Goal: Task Accomplishment & Management: Use online tool/utility

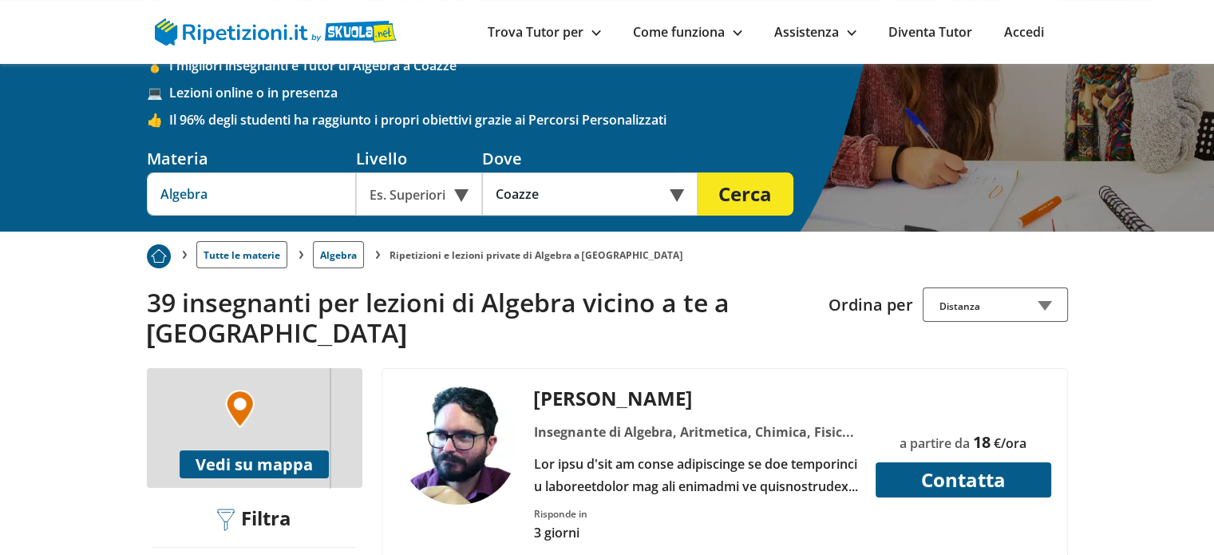
click at [277, 172] on input "Algebra" at bounding box center [251, 193] width 209 height 43
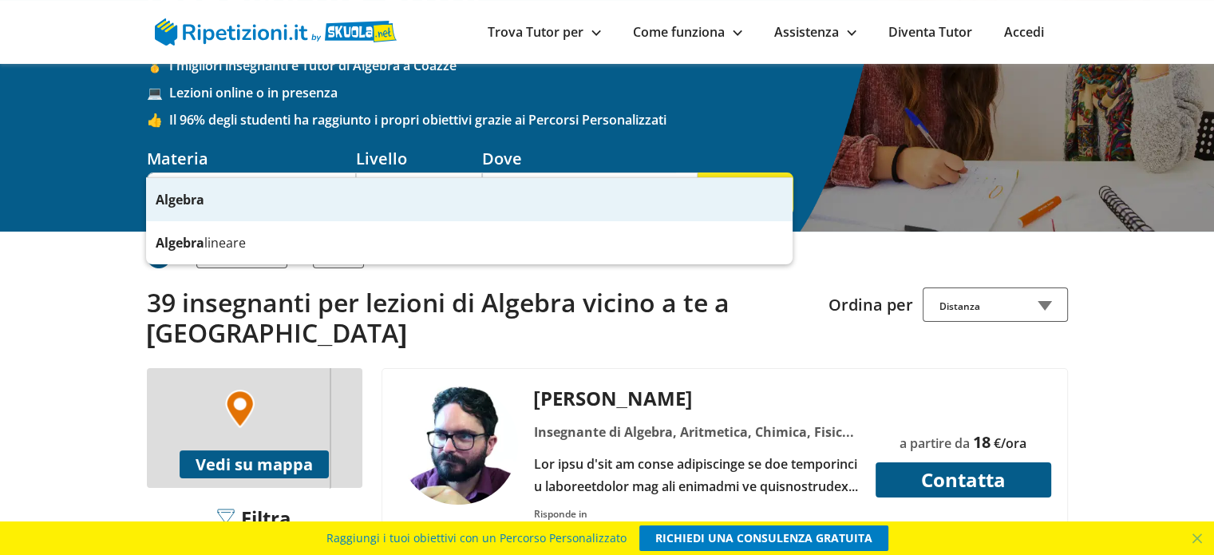
type input "A"
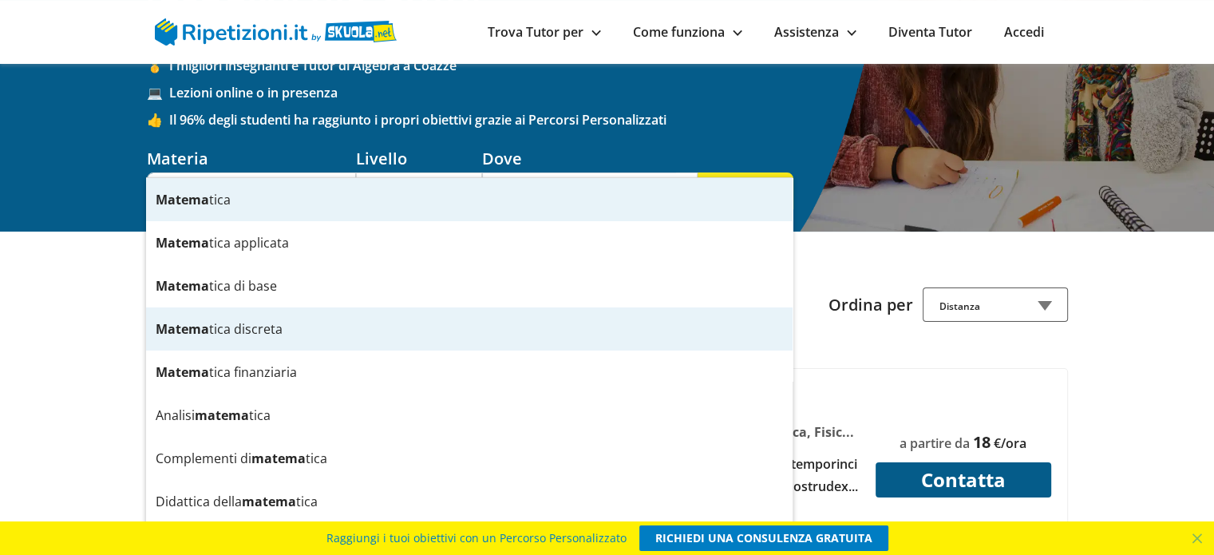
click at [221, 310] on div "Matema tica discreta" at bounding box center [469, 328] width 647 height 43
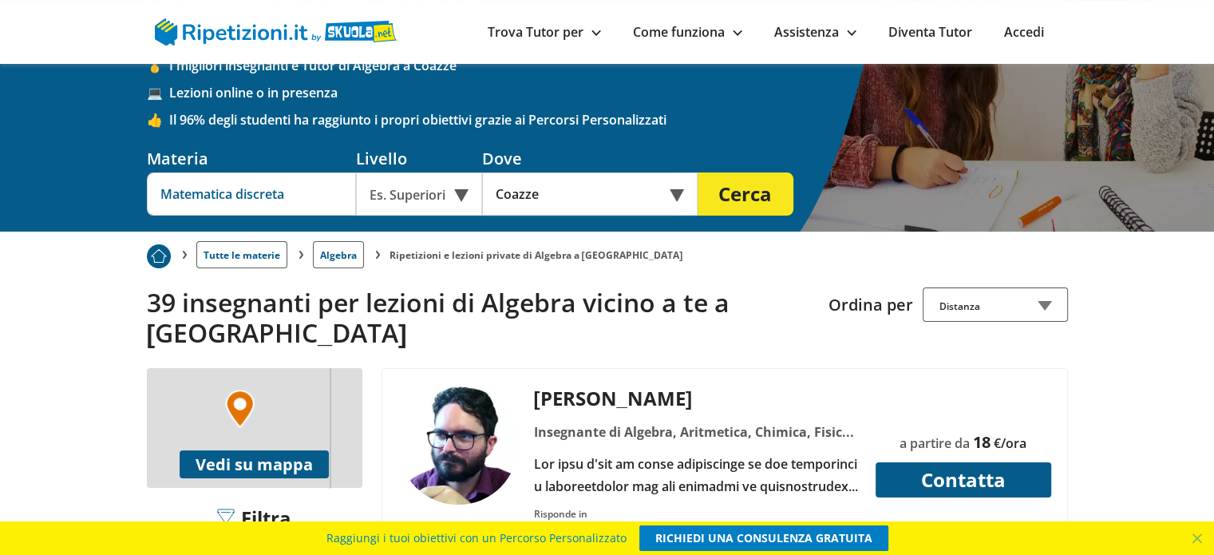
type input "Matematica discreta"
click at [414, 172] on div "Es. Superiori" at bounding box center [419, 193] width 126 height 43
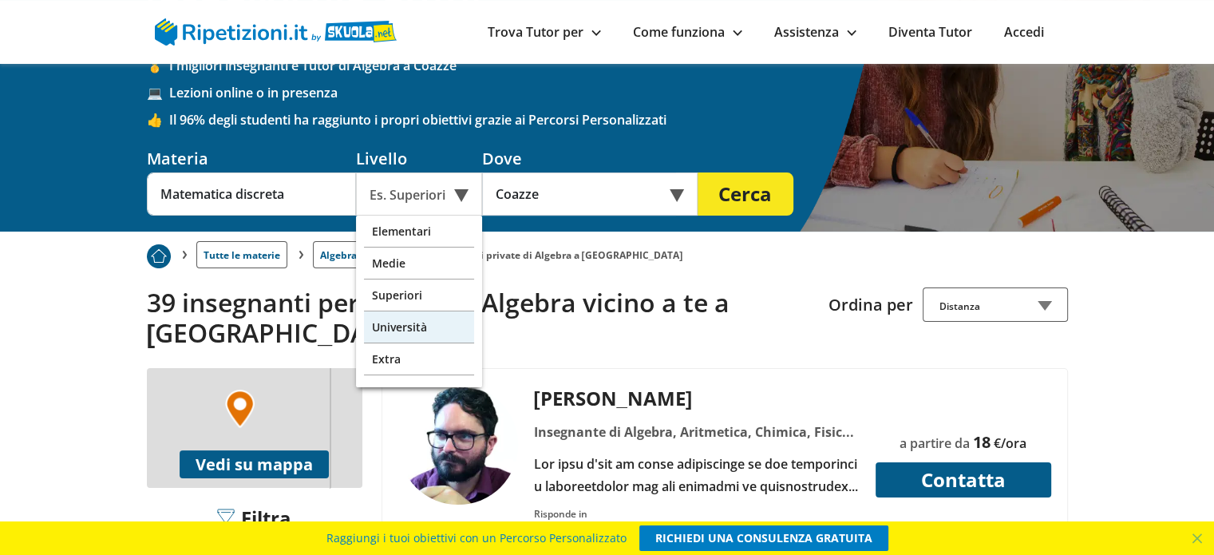
click at [397, 311] on div "Università" at bounding box center [419, 327] width 110 height 32
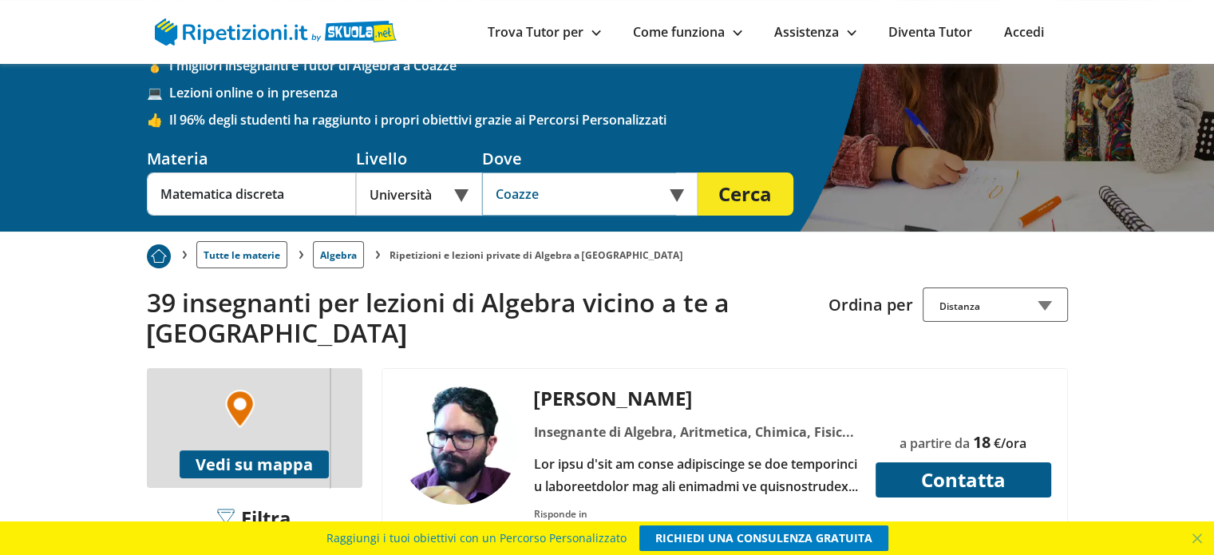
click at [668, 172] on input "Coazze" at bounding box center [579, 193] width 194 height 43
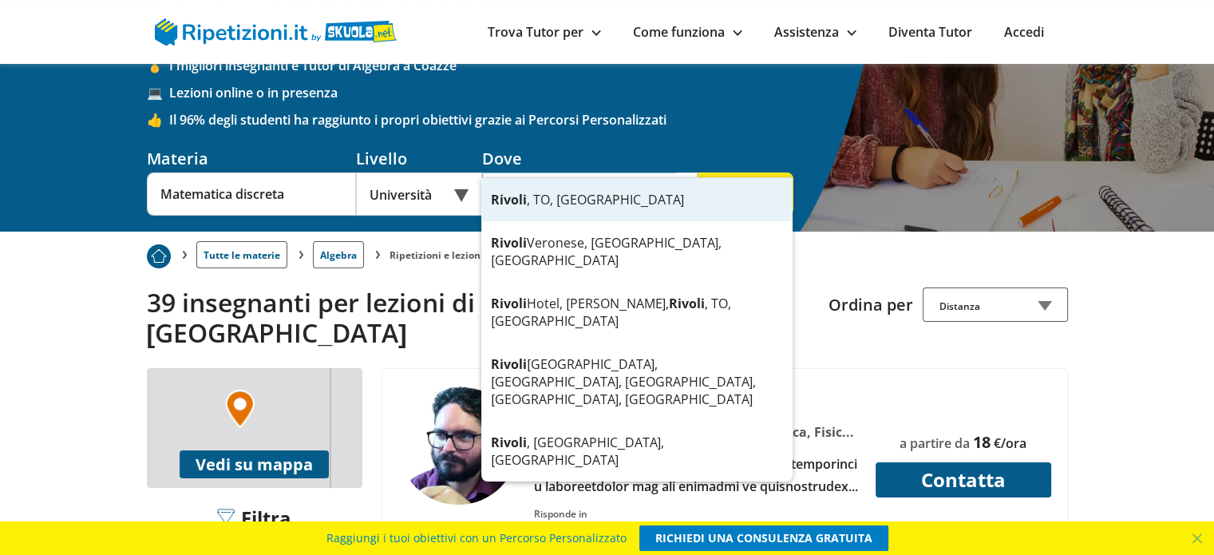
click at [665, 190] on div "Rivoli , TO, Italia" at bounding box center [636, 199] width 311 height 43
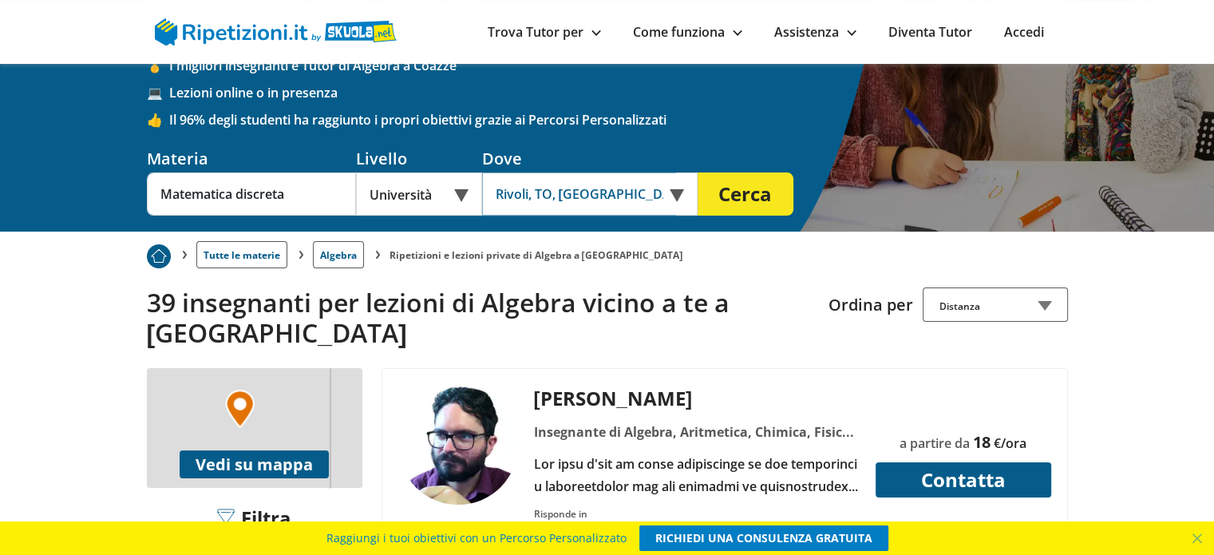
type input "Rivoli, TO, Italia"
click at [750, 172] on button "Cerca" at bounding box center [746, 193] width 96 height 43
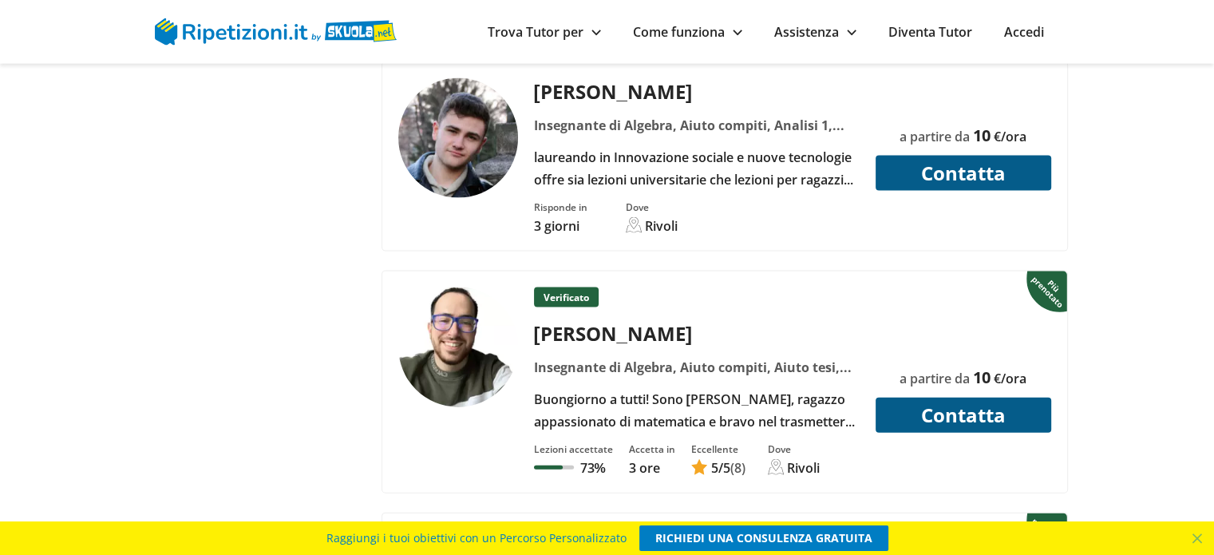
scroll to position [3487, 0]
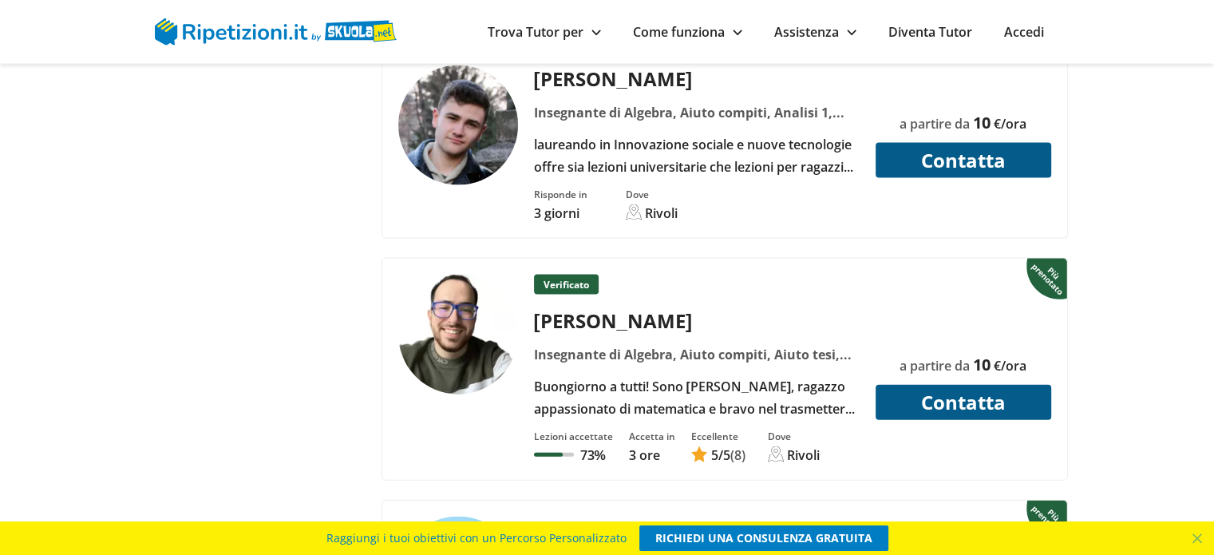
click at [906, 385] on button "Contatta" at bounding box center [964, 402] width 176 height 35
click at [918, 385] on button "Contatta" at bounding box center [964, 402] width 176 height 35
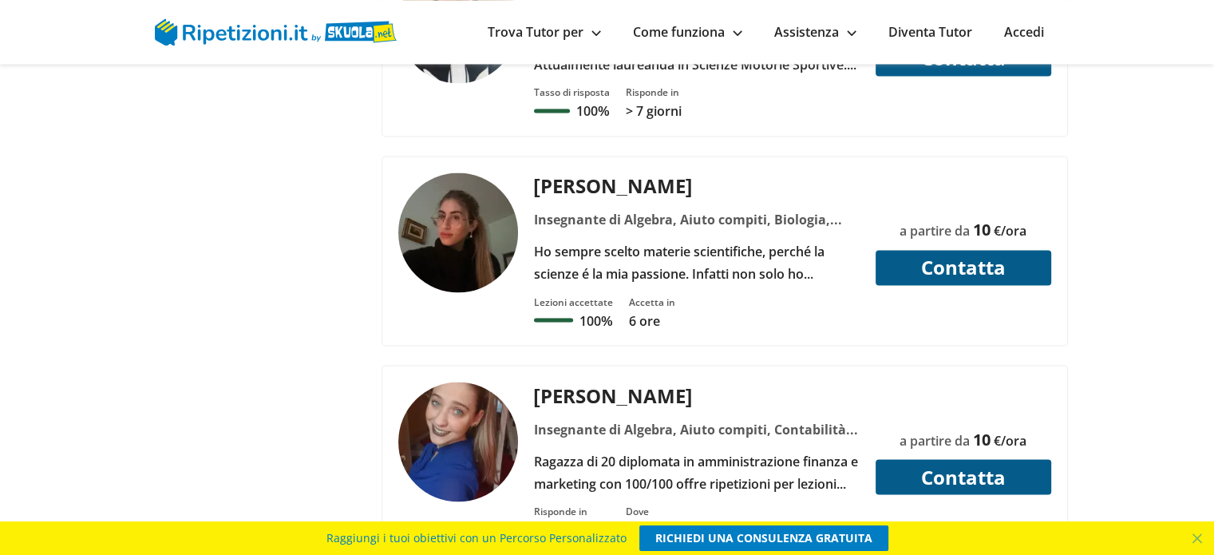
scroll to position [2730, 0]
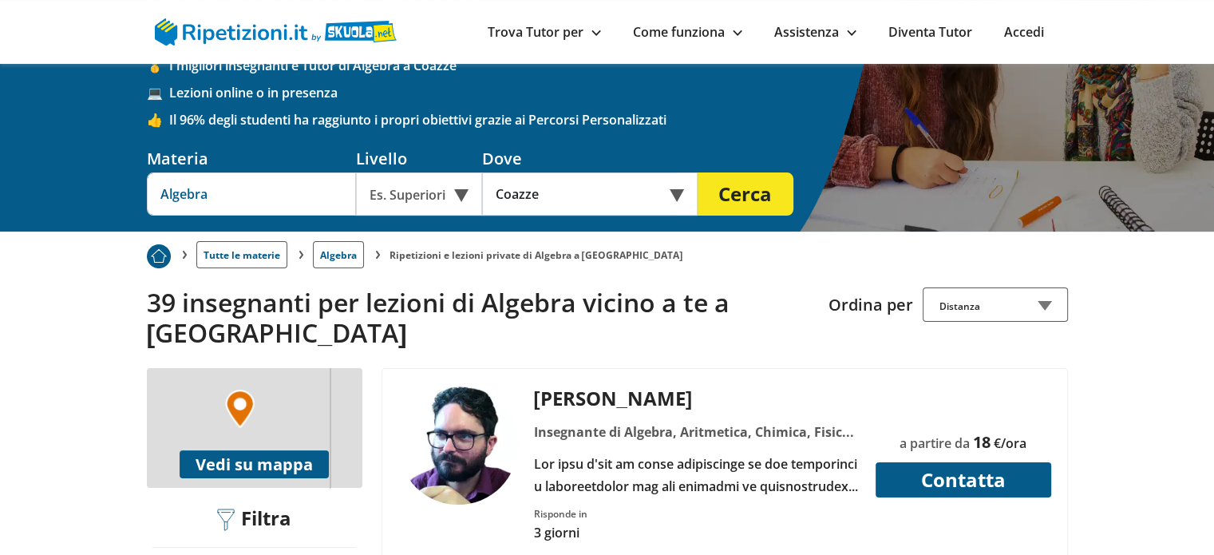
click at [261, 172] on input "Algebra" at bounding box center [251, 193] width 209 height 43
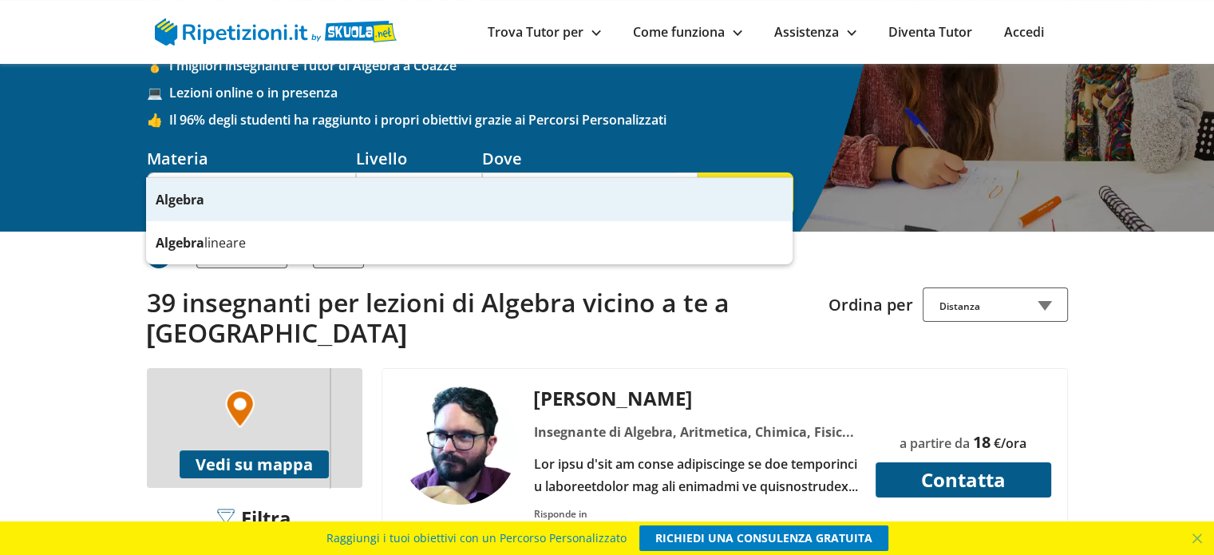
type input "A"
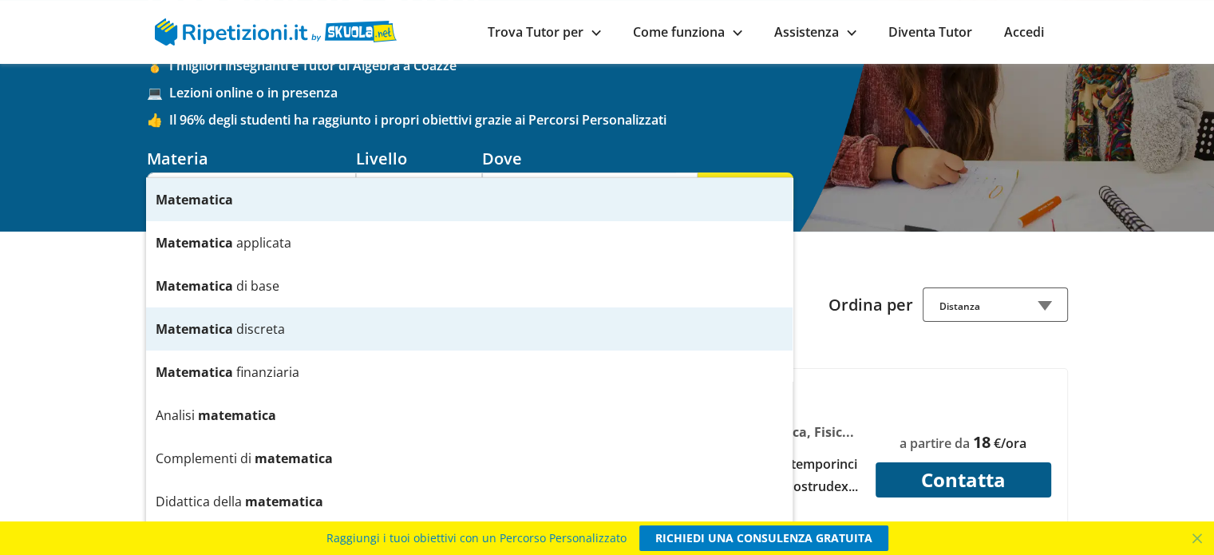
click at [244, 323] on div "Matematica d i s c r e t a" at bounding box center [469, 328] width 647 height 43
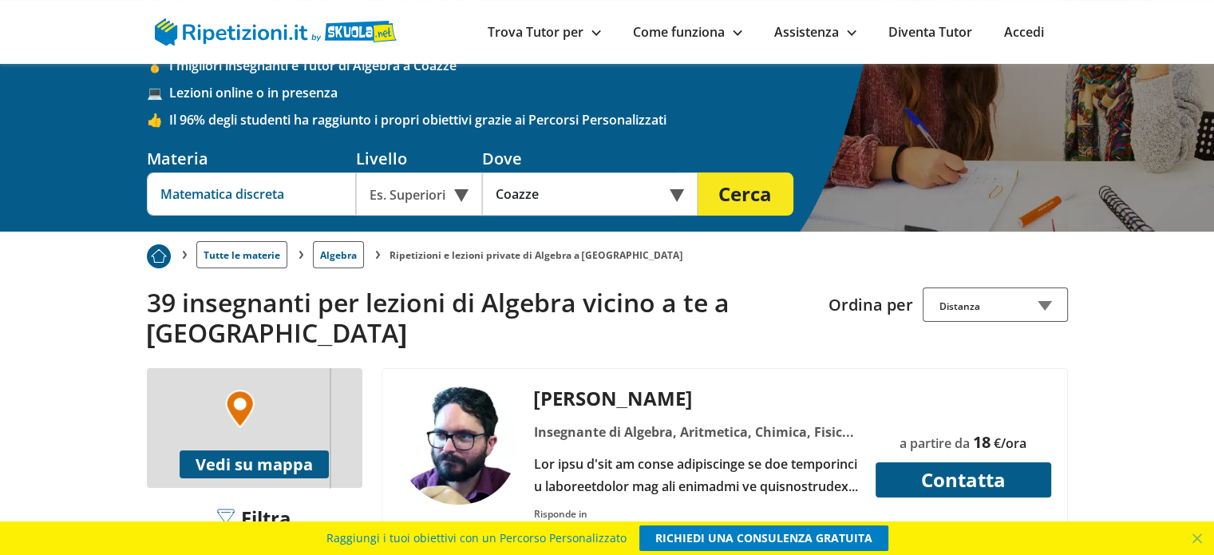
type input "Matematica discreta"
click at [423, 172] on div "Es. Superiori" at bounding box center [419, 193] width 126 height 43
click at [417, 216] on div "Università" at bounding box center [419, 232] width 110 height 32
click at [556, 172] on input "Coazze" at bounding box center [579, 193] width 194 height 43
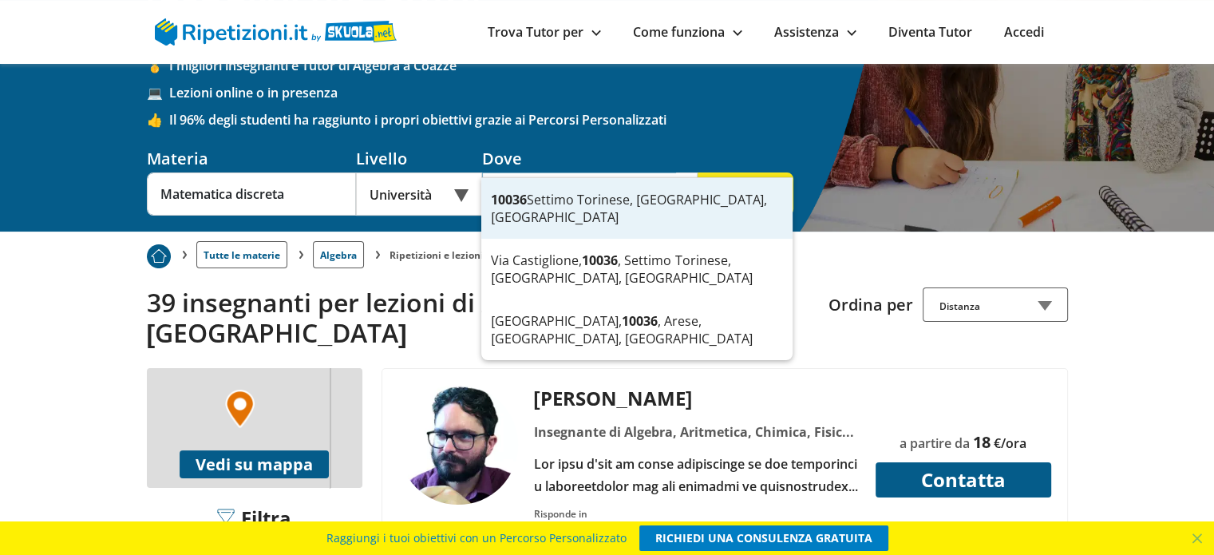
click at [657, 203] on div "10036 Settimo Torinese, TO, Italia" at bounding box center [636, 208] width 311 height 61
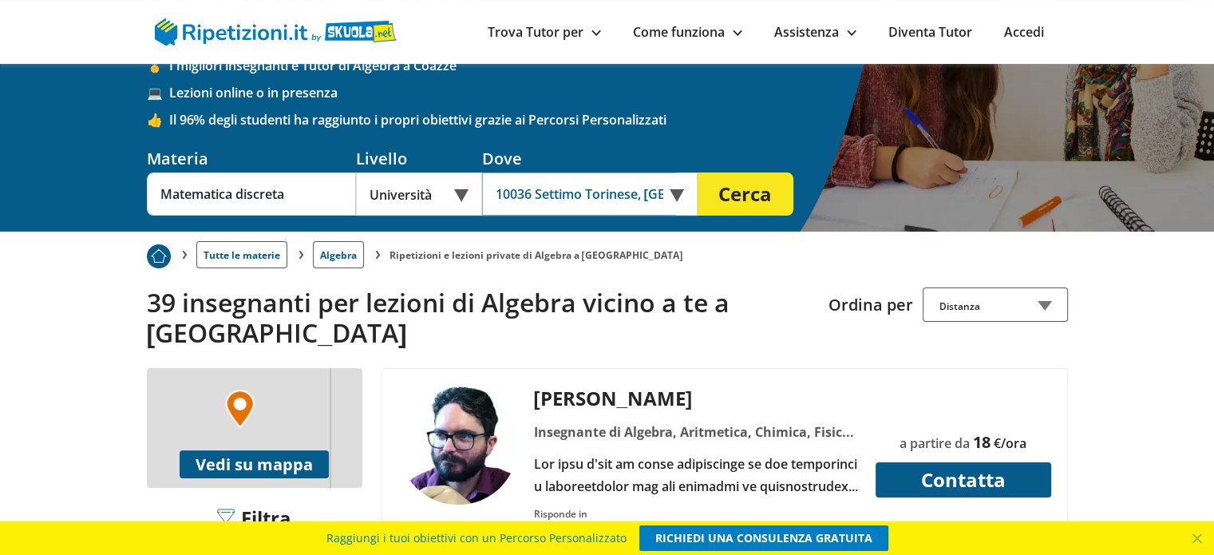
type input "10036 Settimo Torinese, [GEOGRAPHIC_DATA], [GEOGRAPHIC_DATA]"
click at [734, 172] on button "Cerca" at bounding box center [746, 193] width 96 height 43
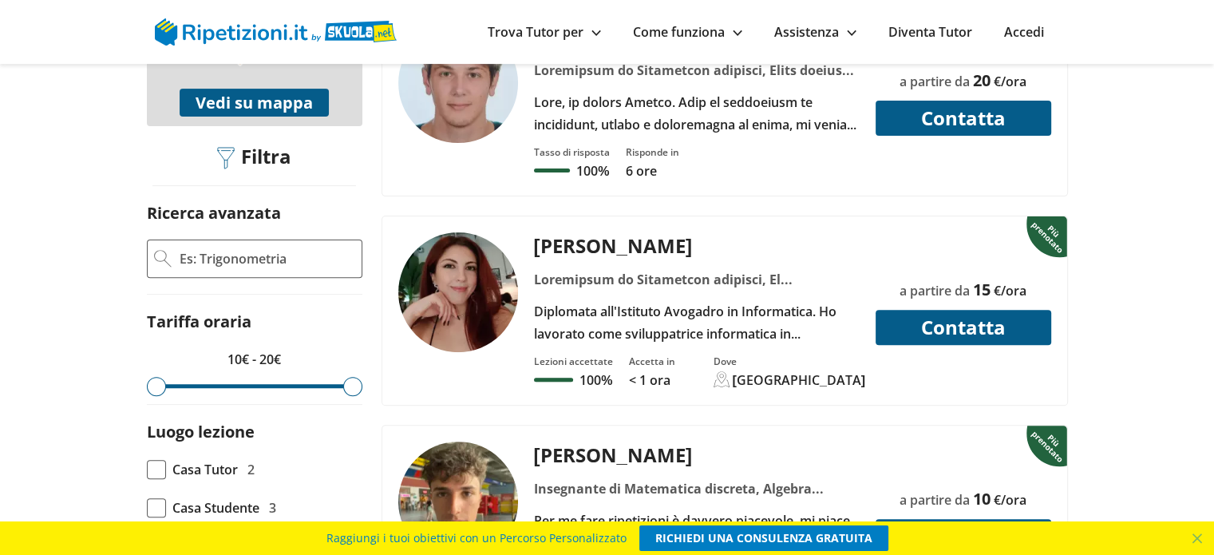
scroll to position [505, 0]
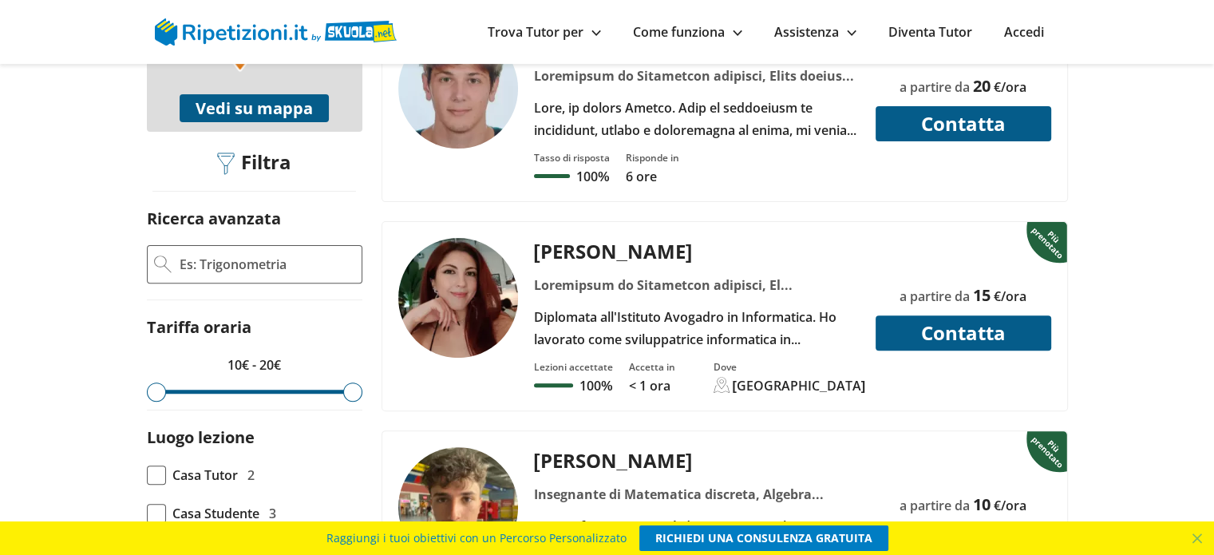
click at [921, 326] on button "Contatta" at bounding box center [964, 332] width 176 height 35
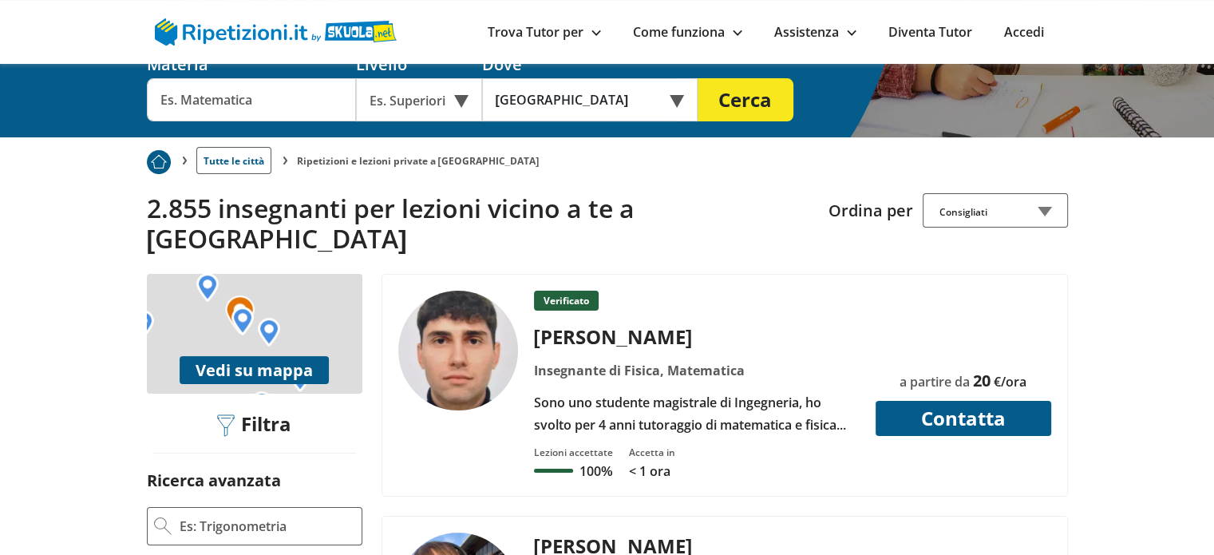
click at [289, 356] on button "Vedi su mappa" at bounding box center [254, 370] width 149 height 28
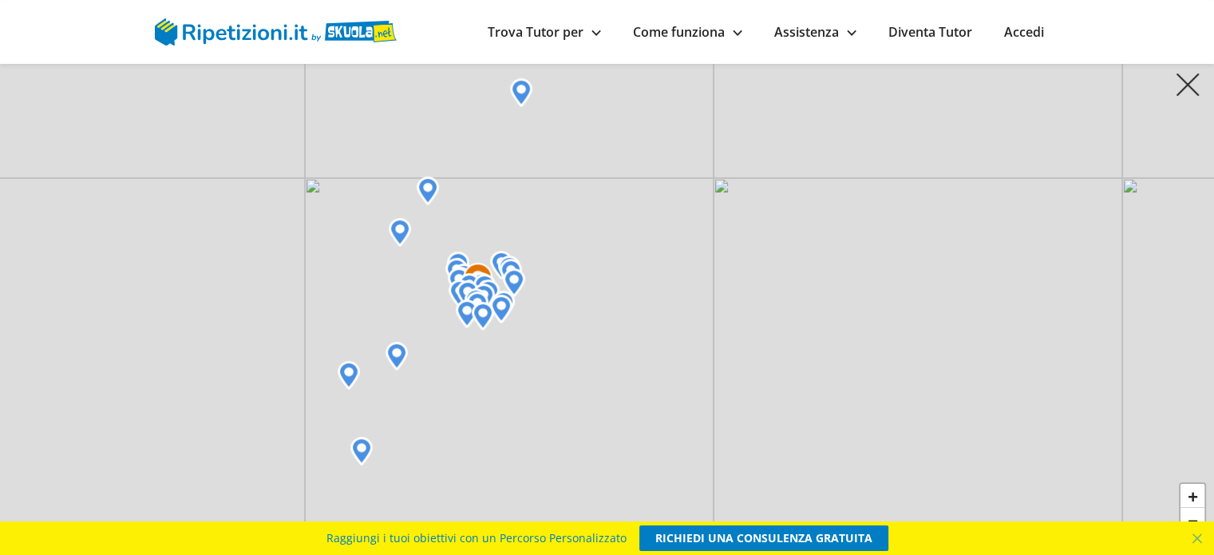
click at [561, 37] on link "Trova Tutor per" at bounding box center [544, 32] width 113 height 18
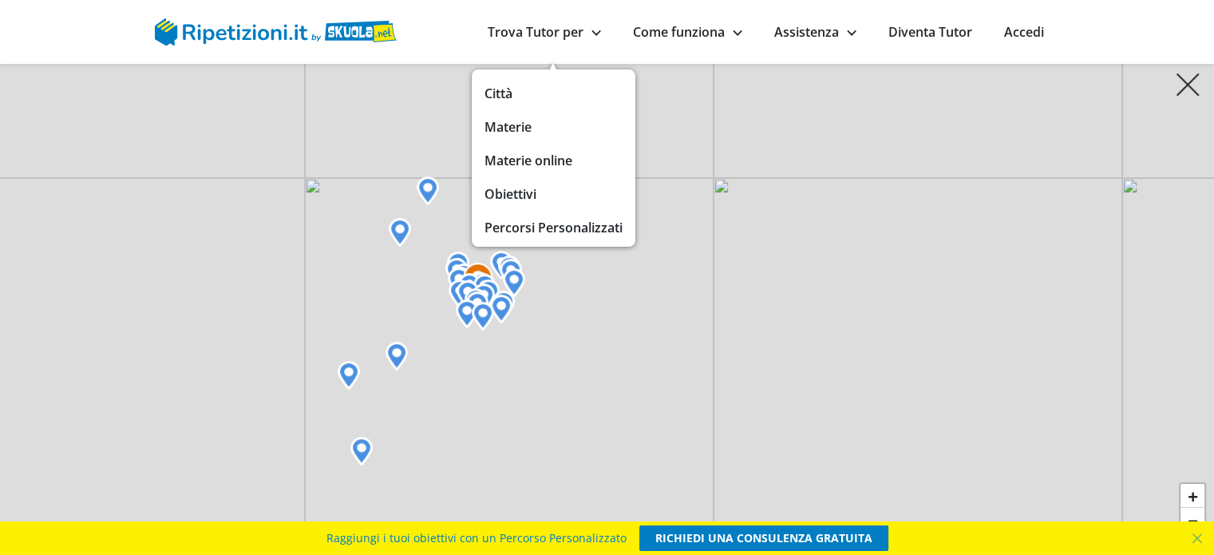
click at [517, 132] on link "Materie" at bounding box center [554, 127] width 138 height 22
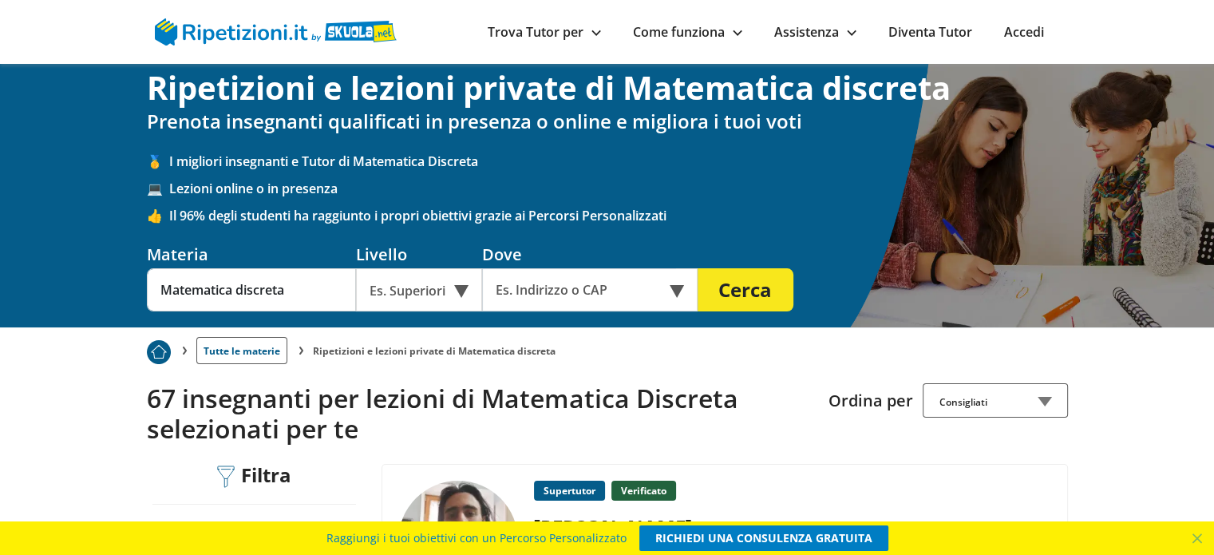
scroll to position [13, 0]
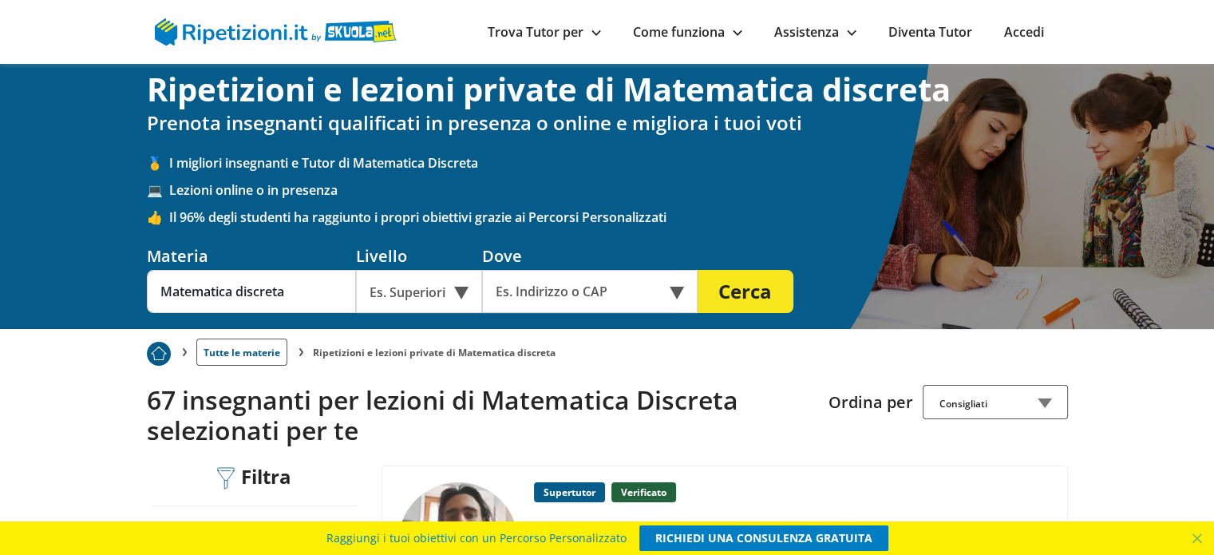
click at [453, 293] on div "Es. Superiori" at bounding box center [419, 291] width 126 height 43
click at [442, 331] on div "Università" at bounding box center [419, 329] width 110 height 32
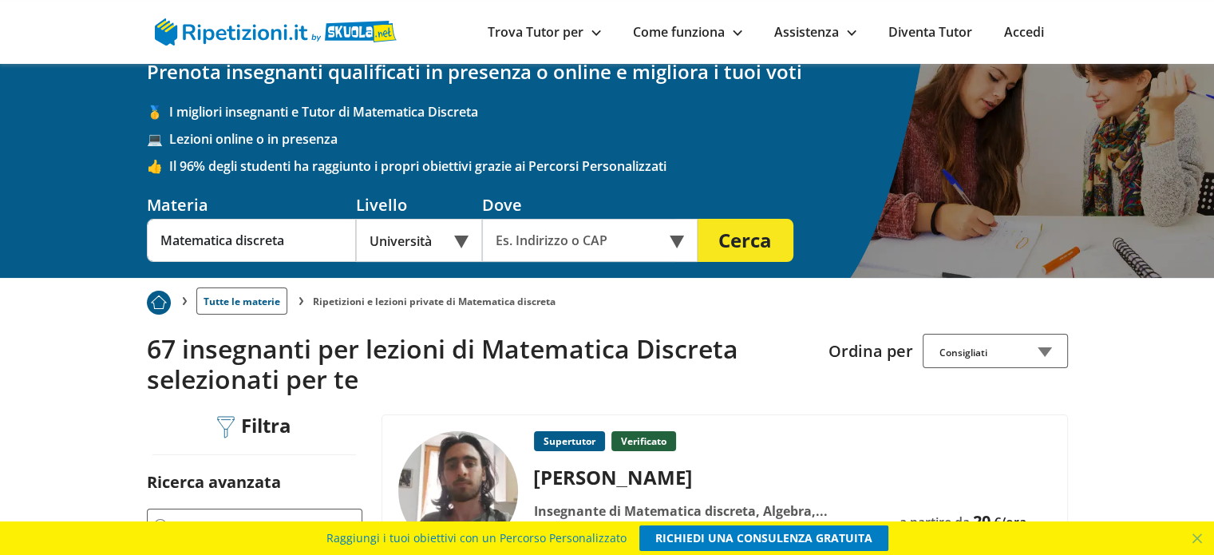
scroll to position [57, 0]
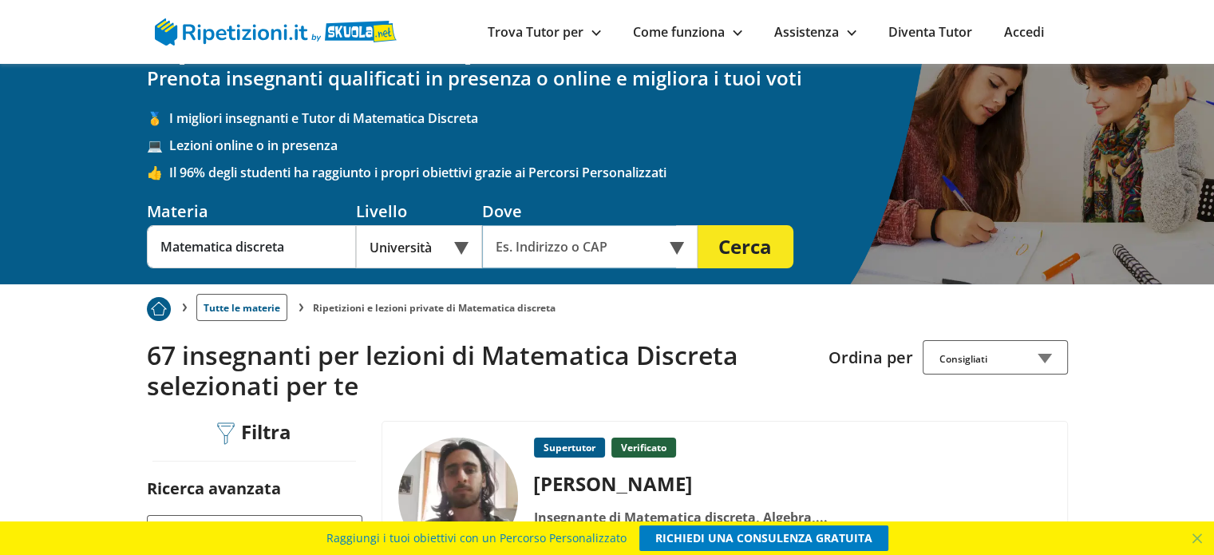
click at [645, 258] on input "text" at bounding box center [579, 246] width 194 height 43
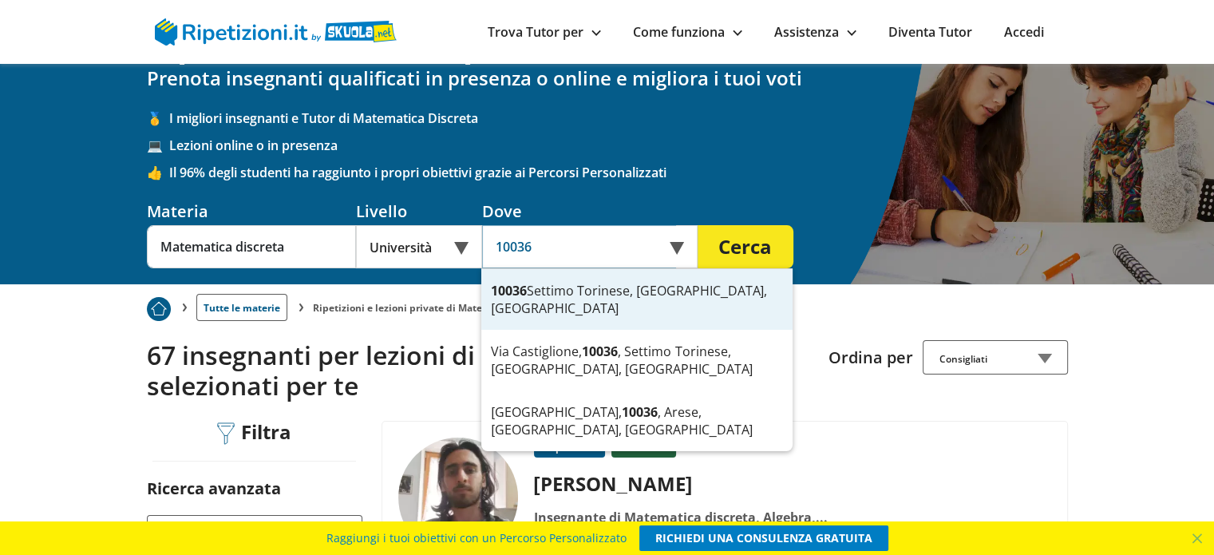
click at [613, 287] on div "10036 Settimo Torinese, TO, Italia" at bounding box center [636, 299] width 311 height 61
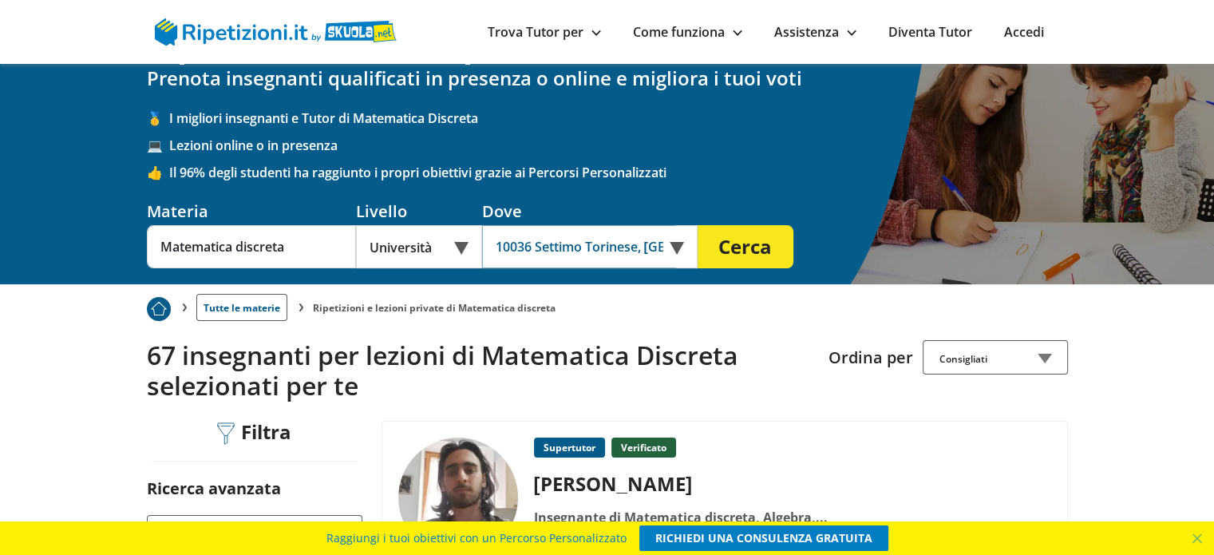
type input "10036 Settimo Torinese, [GEOGRAPHIC_DATA], [GEOGRAPHIC_DATA]"
click at [739, 233] on button "Cerca" at bounding box center [746, 246] width 96 height 43
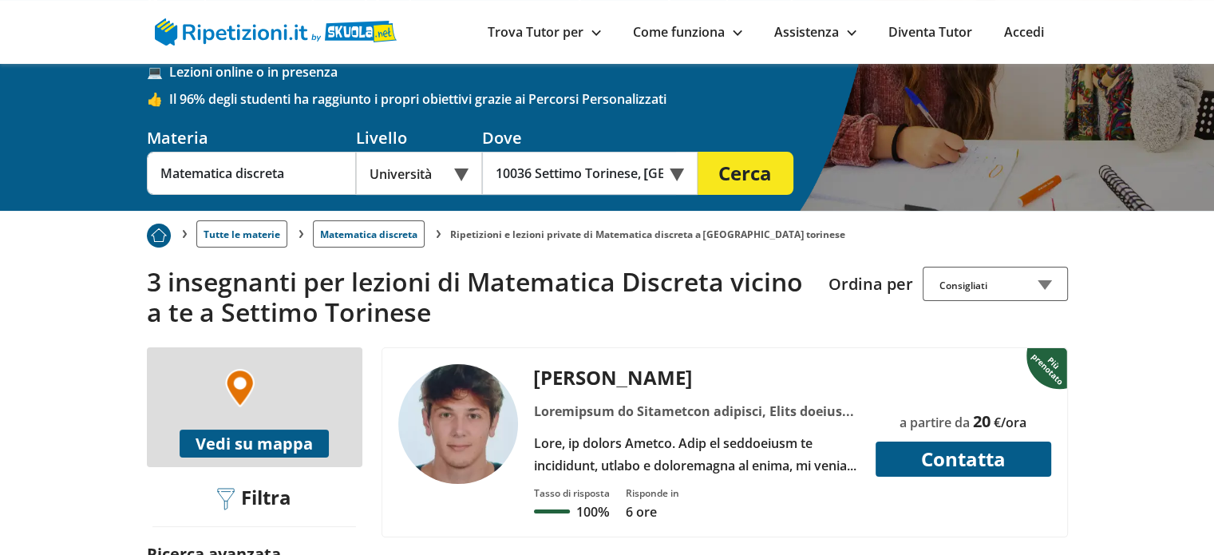
scroll to position [279, 0]
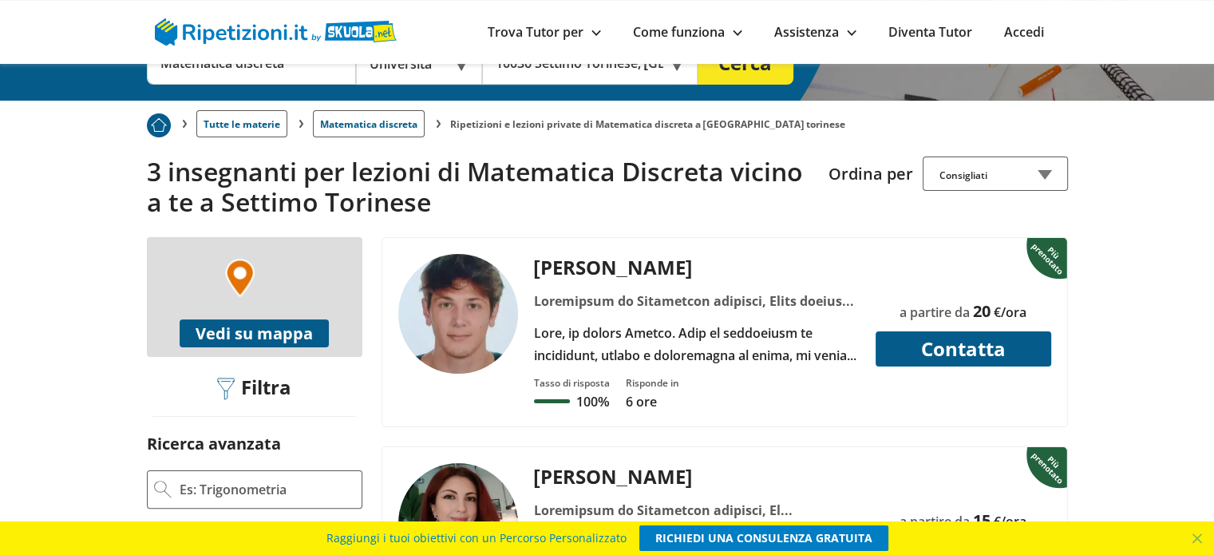
click at [236, 322] on button "Vedi su mappa" at bounding box center [254, 333] width 149 height 28
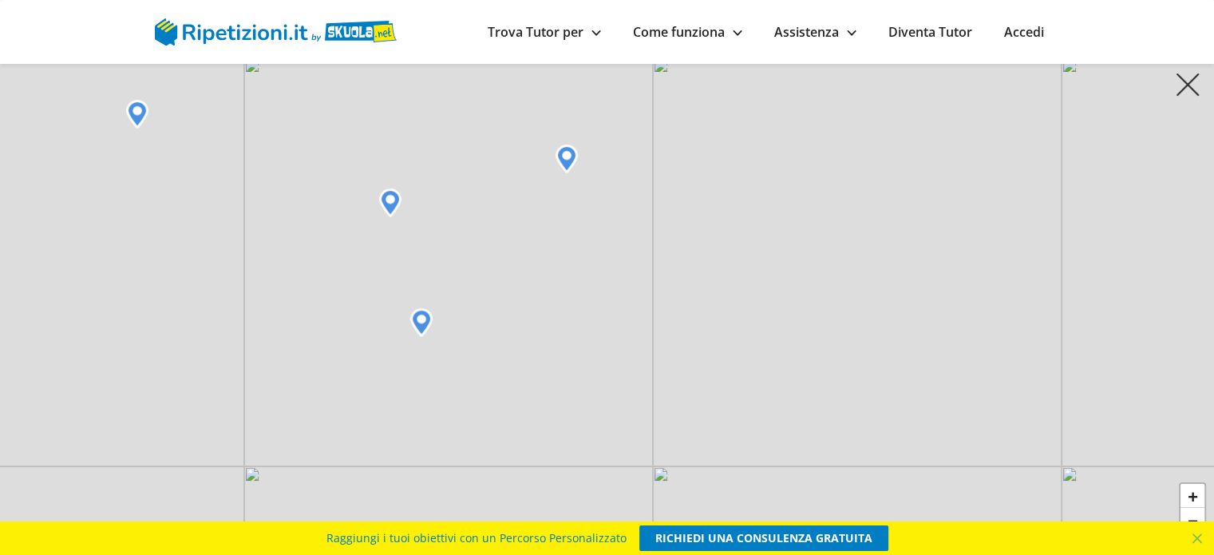
click at [565, 159] on img at bounding box center [567, 158] width 22 height 29
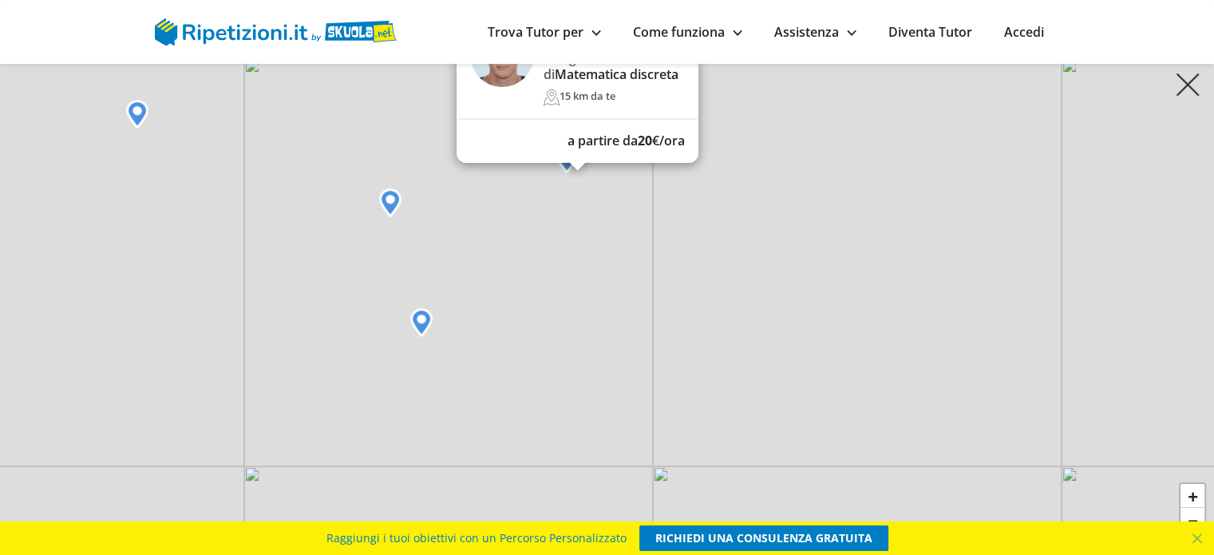
click at [387, 207] on img at bounding box center [390, 202] width 22 height 29
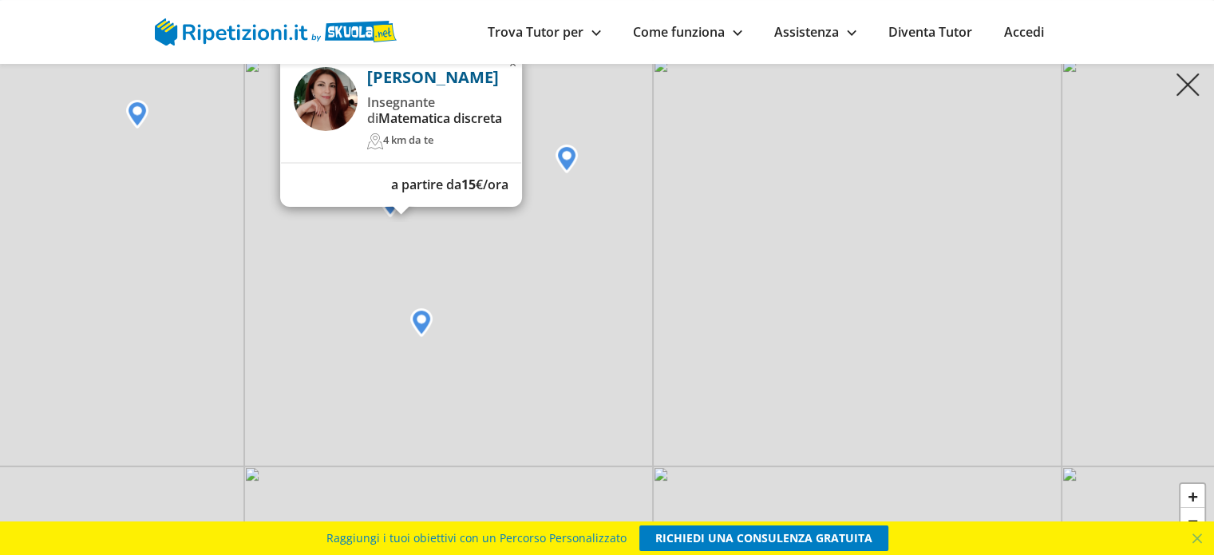
click at [565, 155] on img at bounding box center [567, 158] width 22 height 29
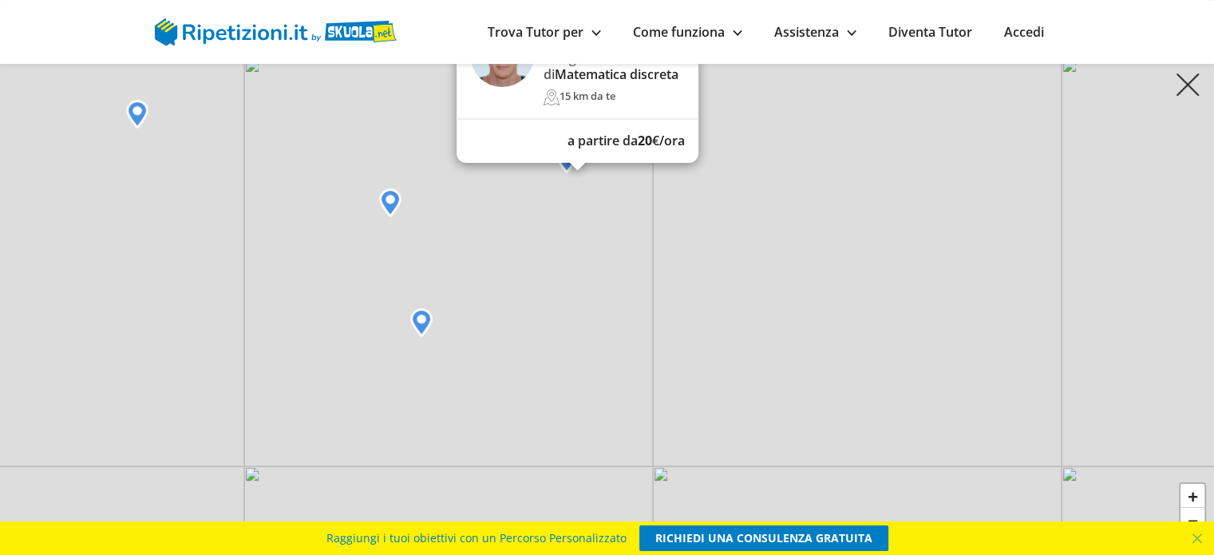
click at [396, 199] on img at bounding box center [390, 202] width 22 height 29
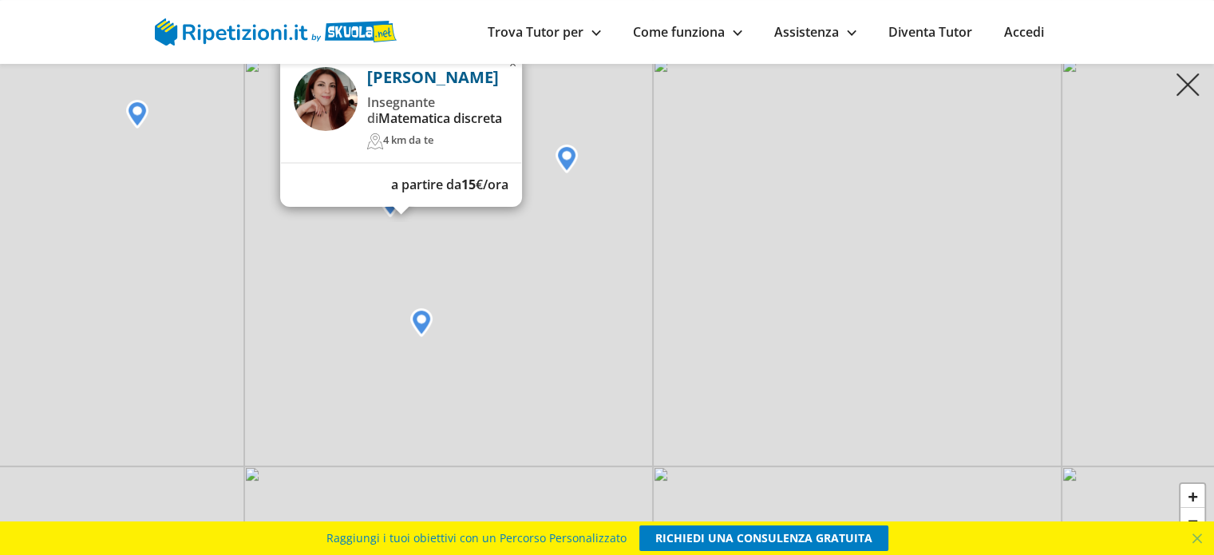
click at [404, 120] on span "Matematica discreta" at bounding box center [440, 118] width 124 height 18
click at [570, 160] on img at bounding box center [567, 158] width 22 height 29
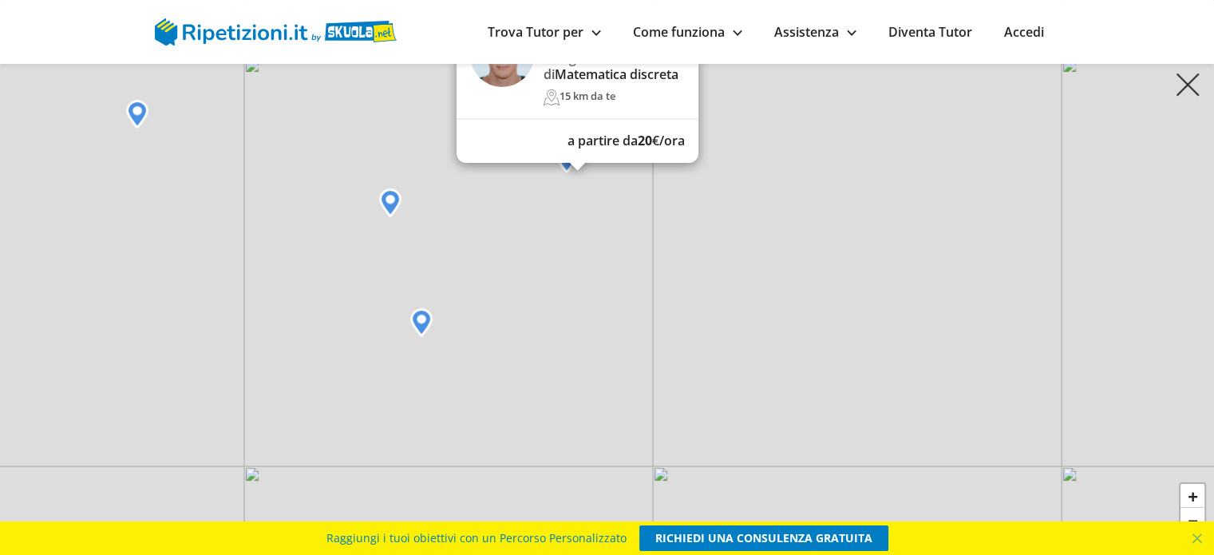
click at [578, 77] on span "Matematica discreta" at bounding box center [617, 74] width 124 height 18
